Goal: Task Accomplishment & Management: Use online tool/utility

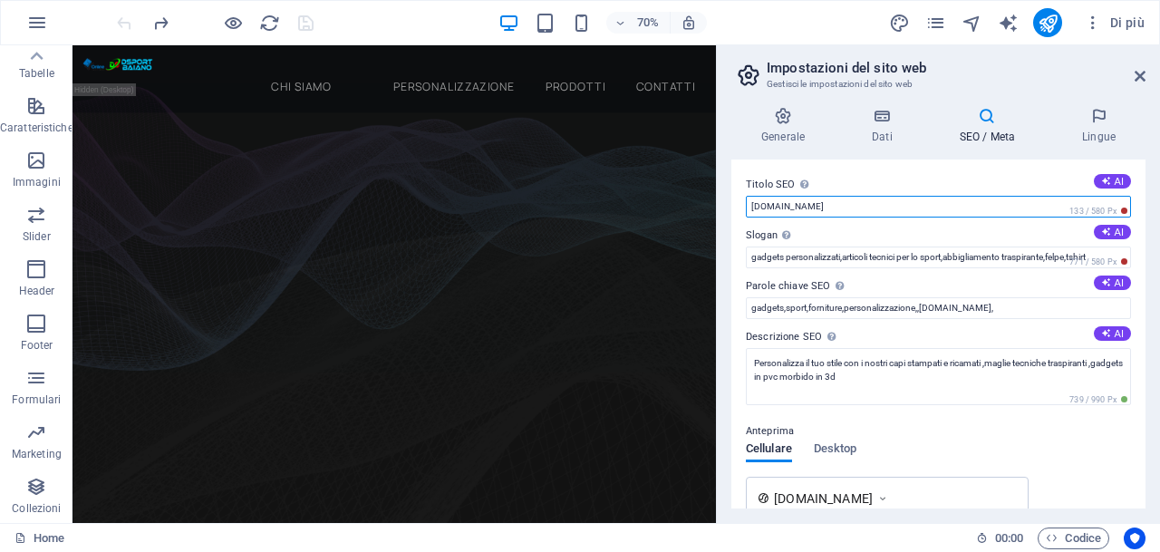
click at [935, 205] on input "[DOMAIN_NAME]" at bounding box center [938, 207] width 385 height 22
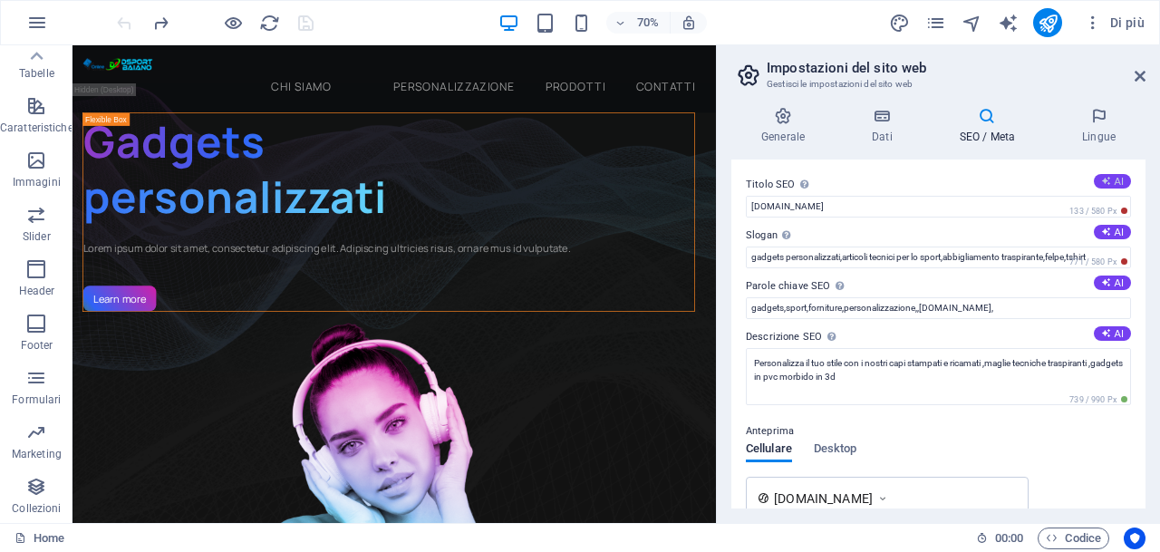
click at [1111, 184] on button "AI" at bounding box center [1112, 181] width 37 height 14
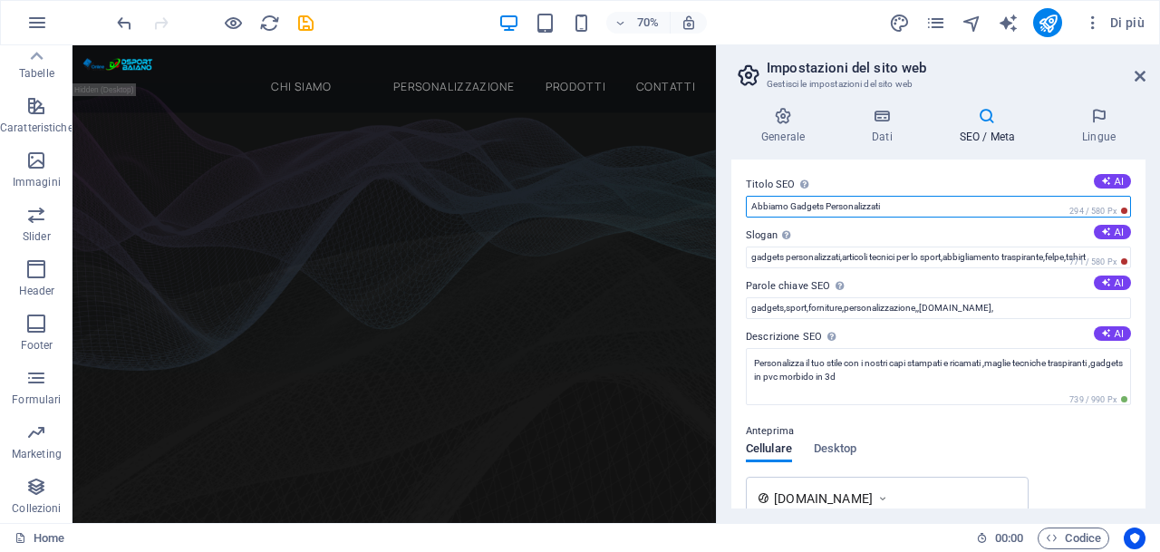
click at [825, 206] on input "Abbiamo Gadgets Personalizzati" at bounding box center [938, 207] width 385 height 22
type input "Abbiamo Gadgets ed abbigliamento Personalizzati"
click at [951, 426] on div "Anteprima" at bounding box center [938, 431] width 385 height 22
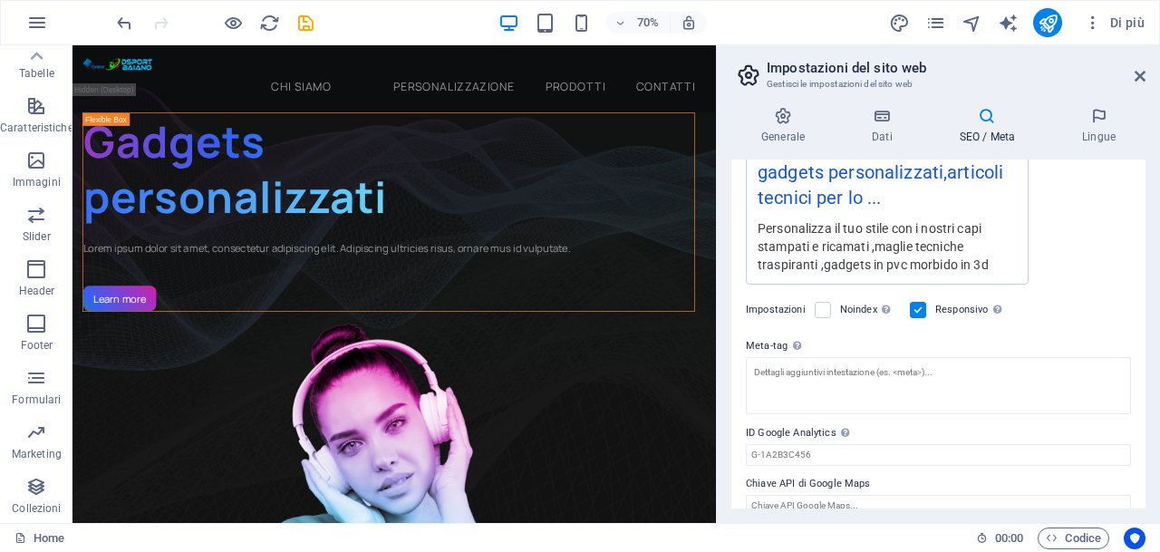
scroll to position [430, 0]
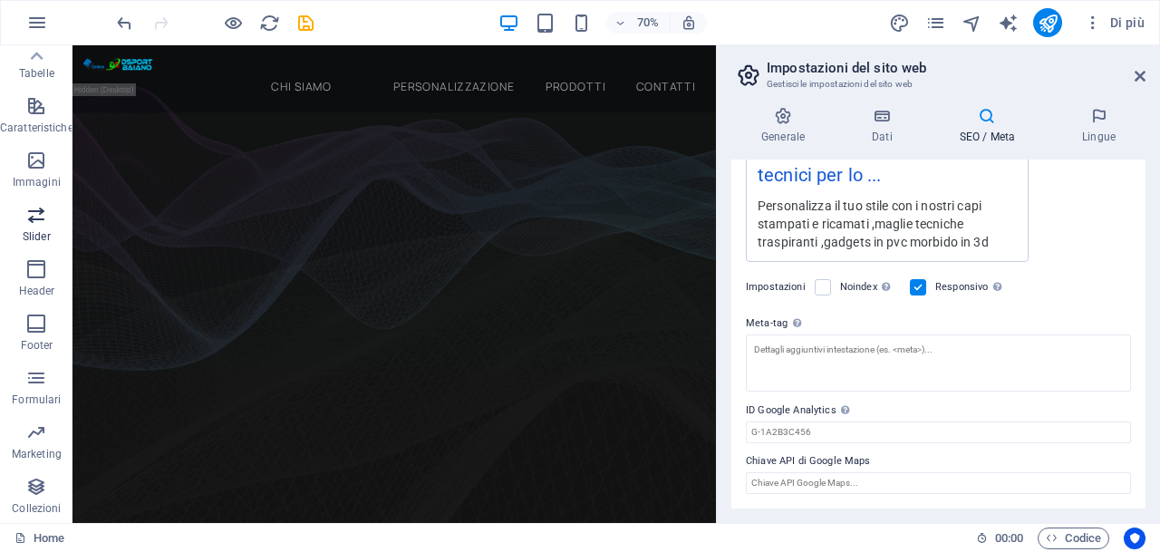
click at [32, 212] on icon "button" at bounding box center [36, 215] width 22 height 22
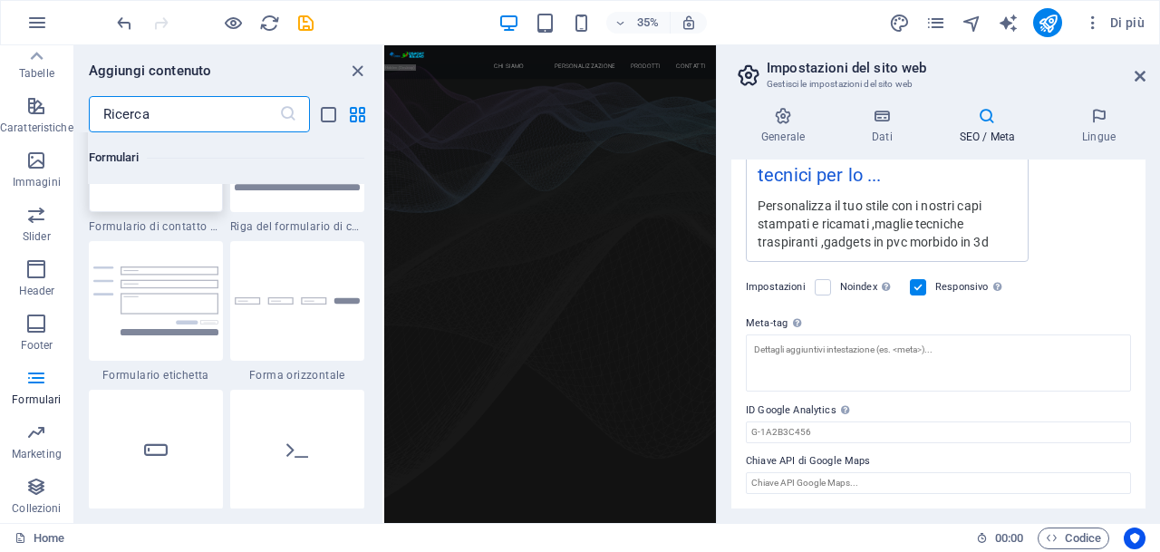
scroll to position [13352, 0]
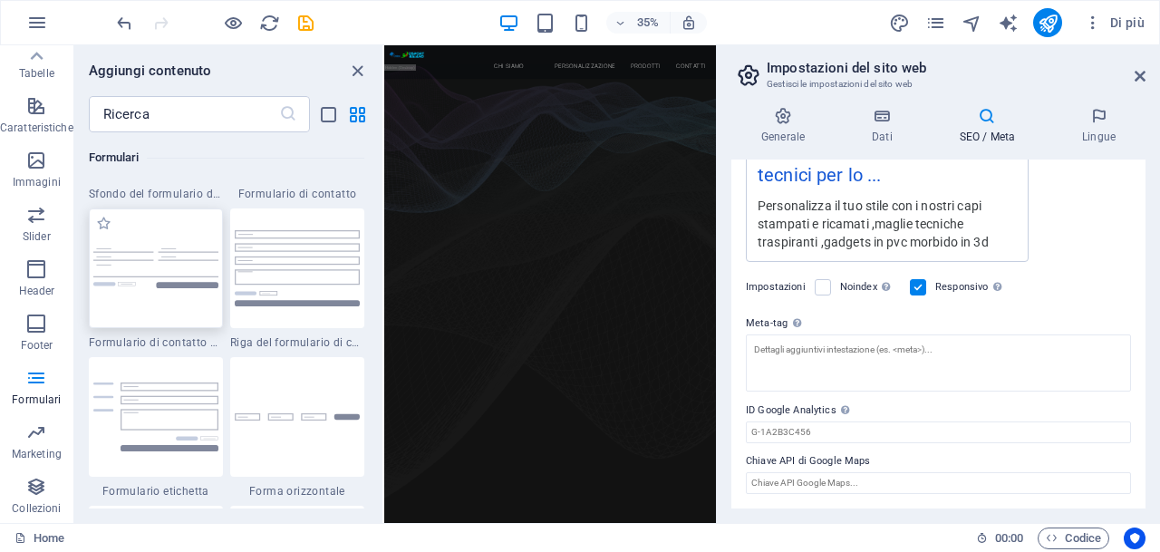
click at [147, 265] on img at bounding box center [155, 268] width 125 height 40
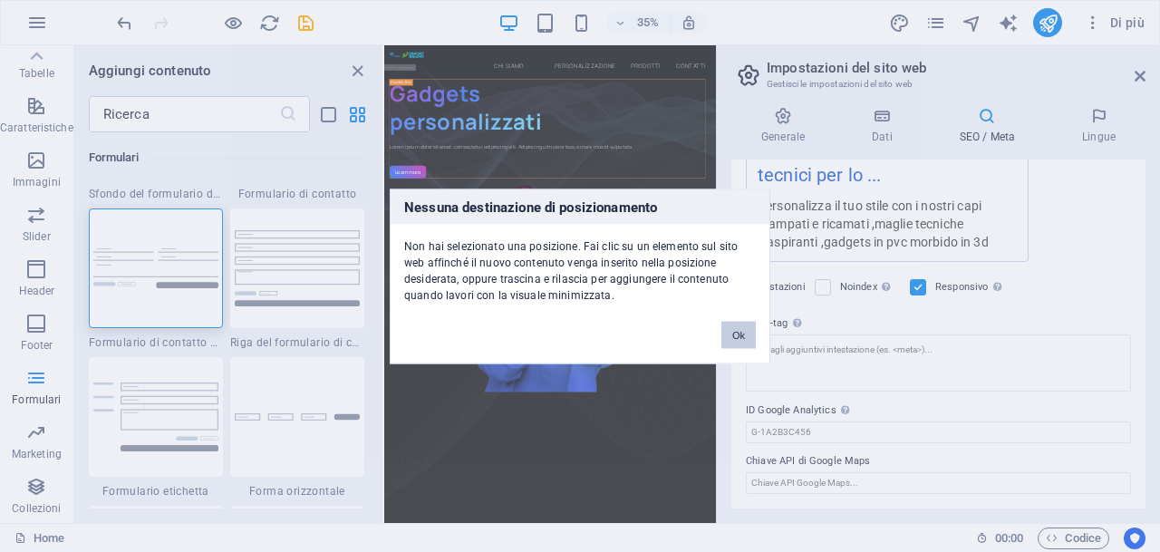
click at [732, 333] on button "Ok" at bounding box center [738, 334] width 34 height 27
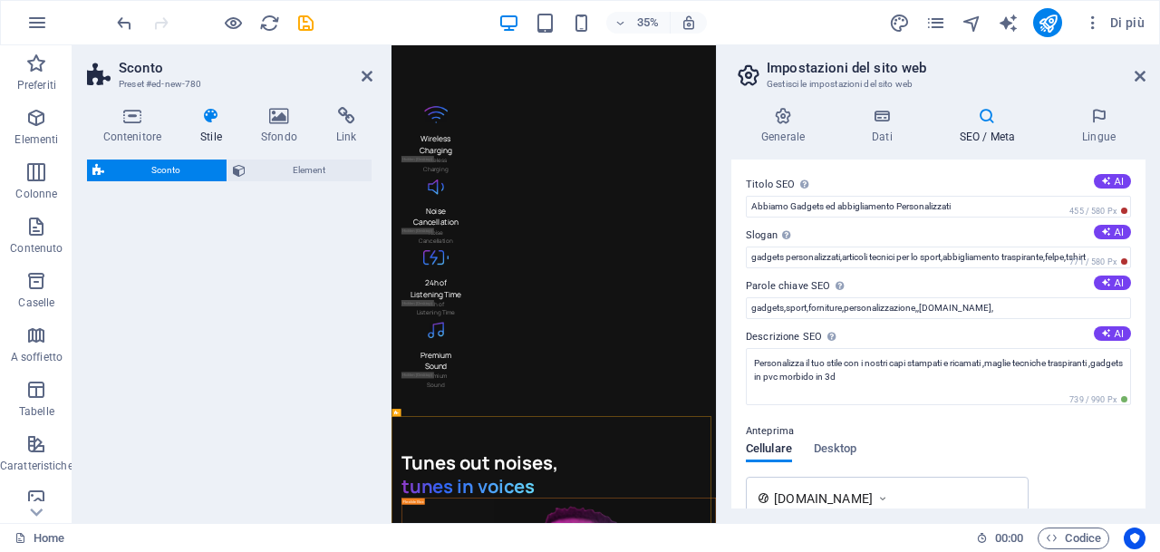
scroll to position [4856, 0]
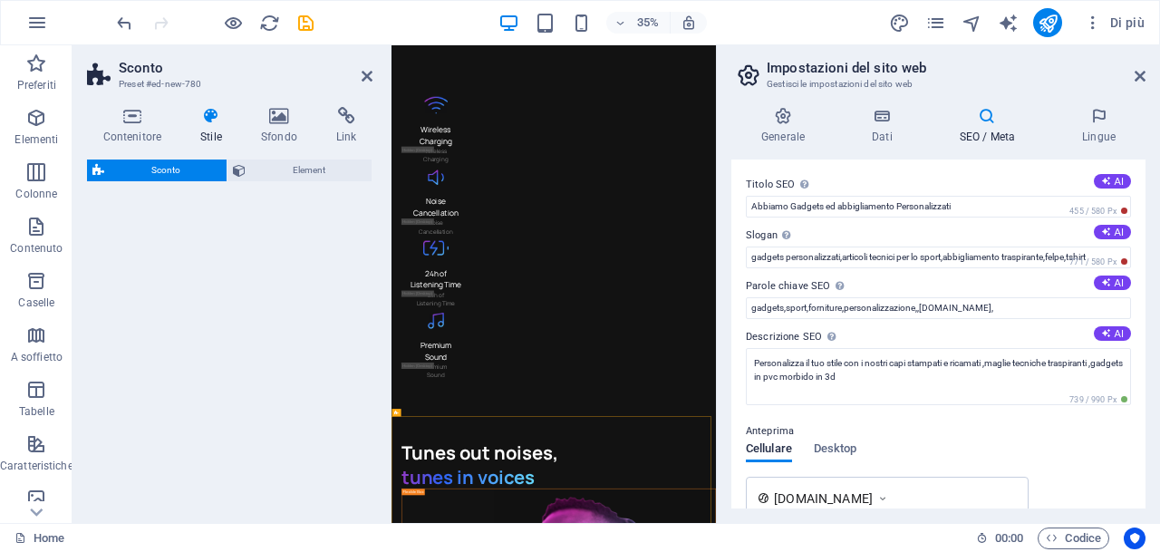
select select "rem"
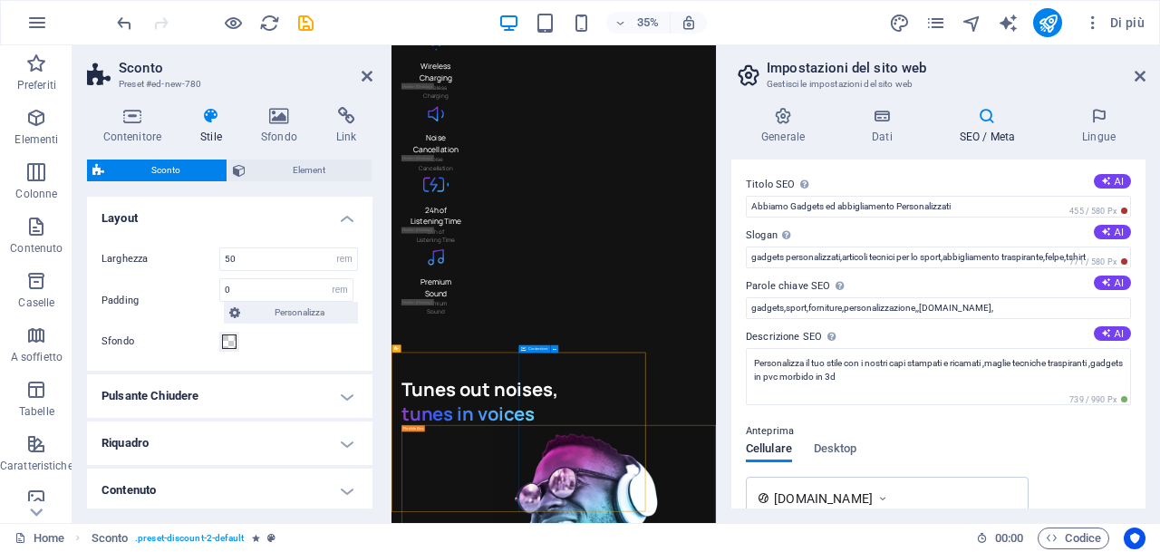
scroll to position [5128, 0]
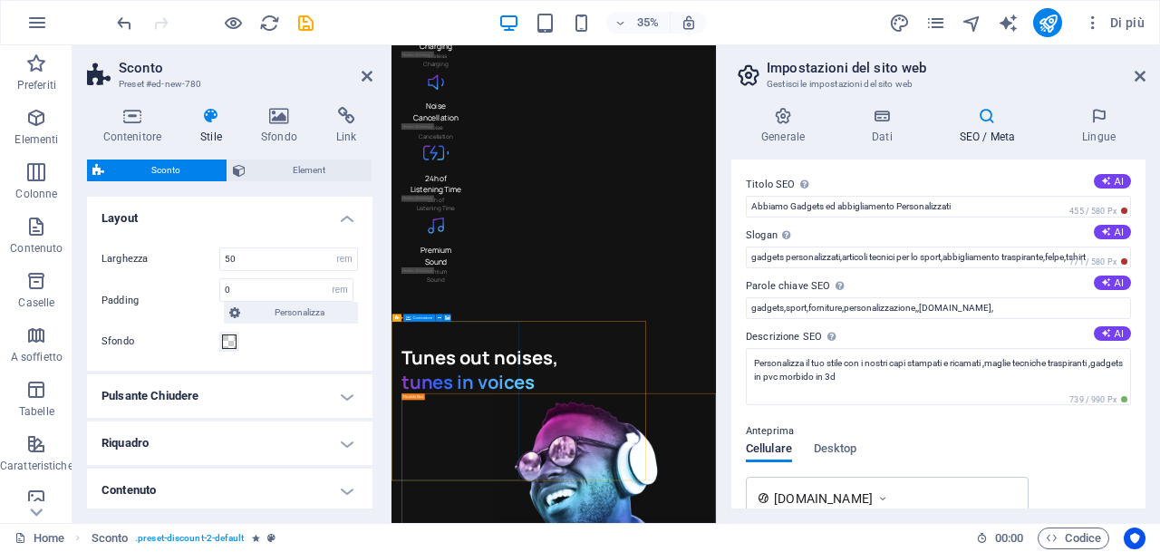
drag, startPoint x: 712, startPoint y: 995, endPoint x: 707, endPoint y: 961, distance: 34.0
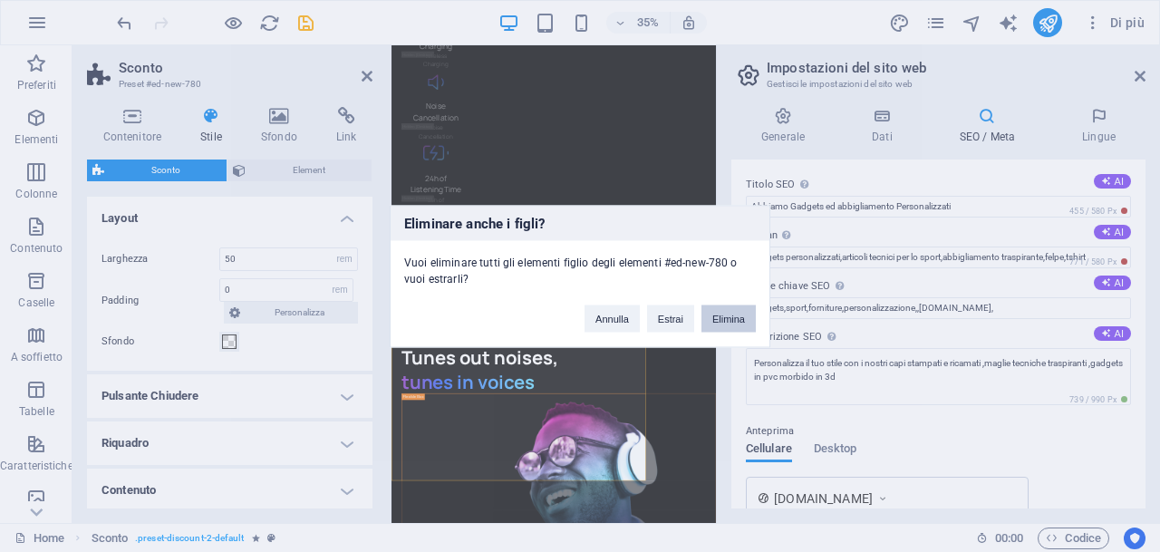
click at [739, 313] on button "Elimina" at bounding box center [728, 317] width 54 height 27
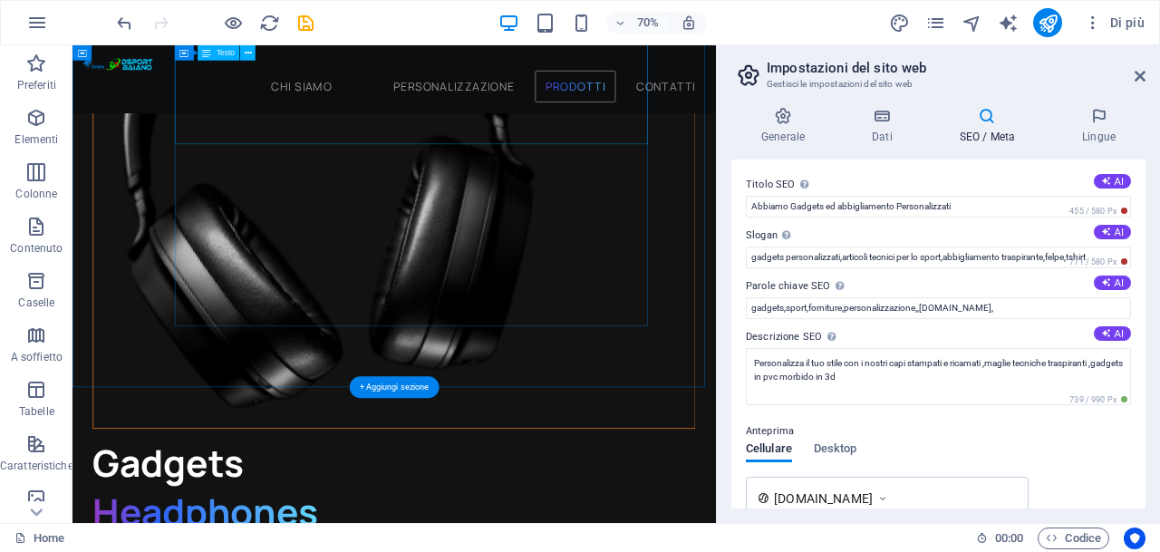
scroll to position [3968, 0]
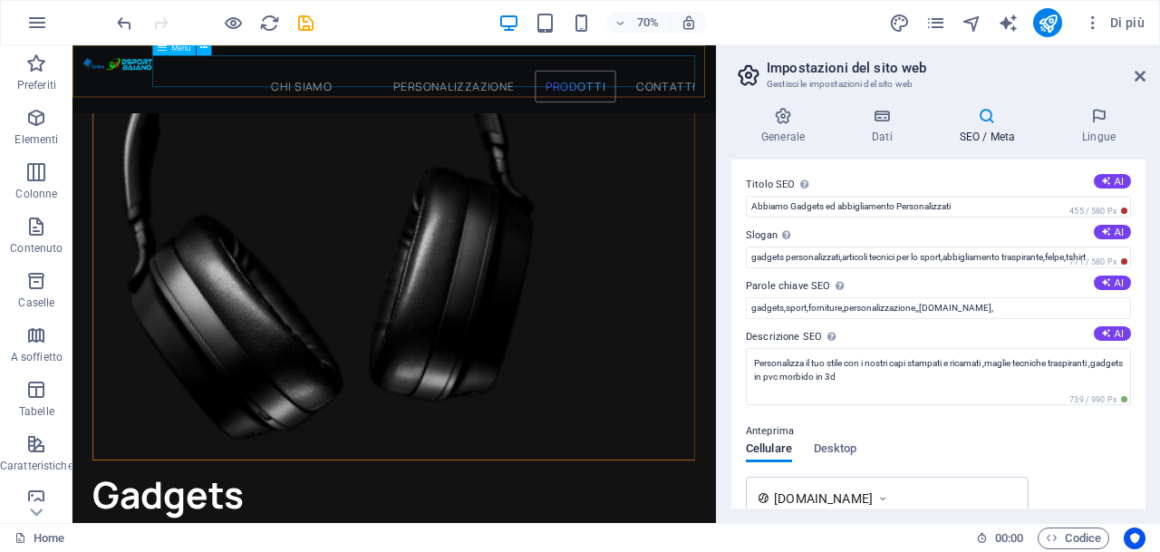
click at [603, 83] on nav "chi siamo personalizzazione prodotti contatti" at bounding box center [532, 104] width 890 height 45
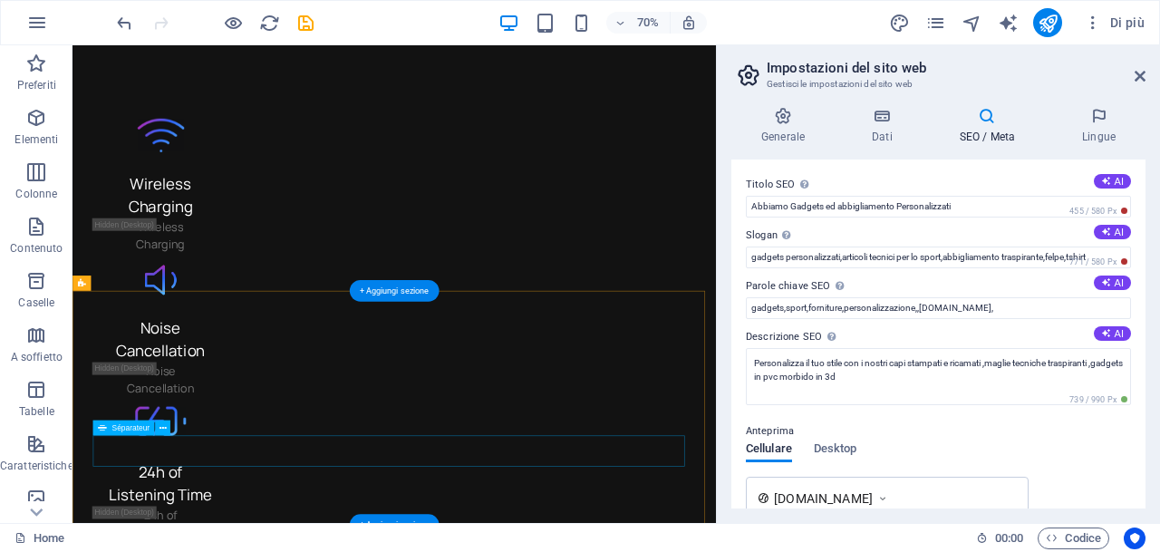
scroll to position [4947, 0]
